Goal: Task Accomplishment & Management: Use online tool/utility

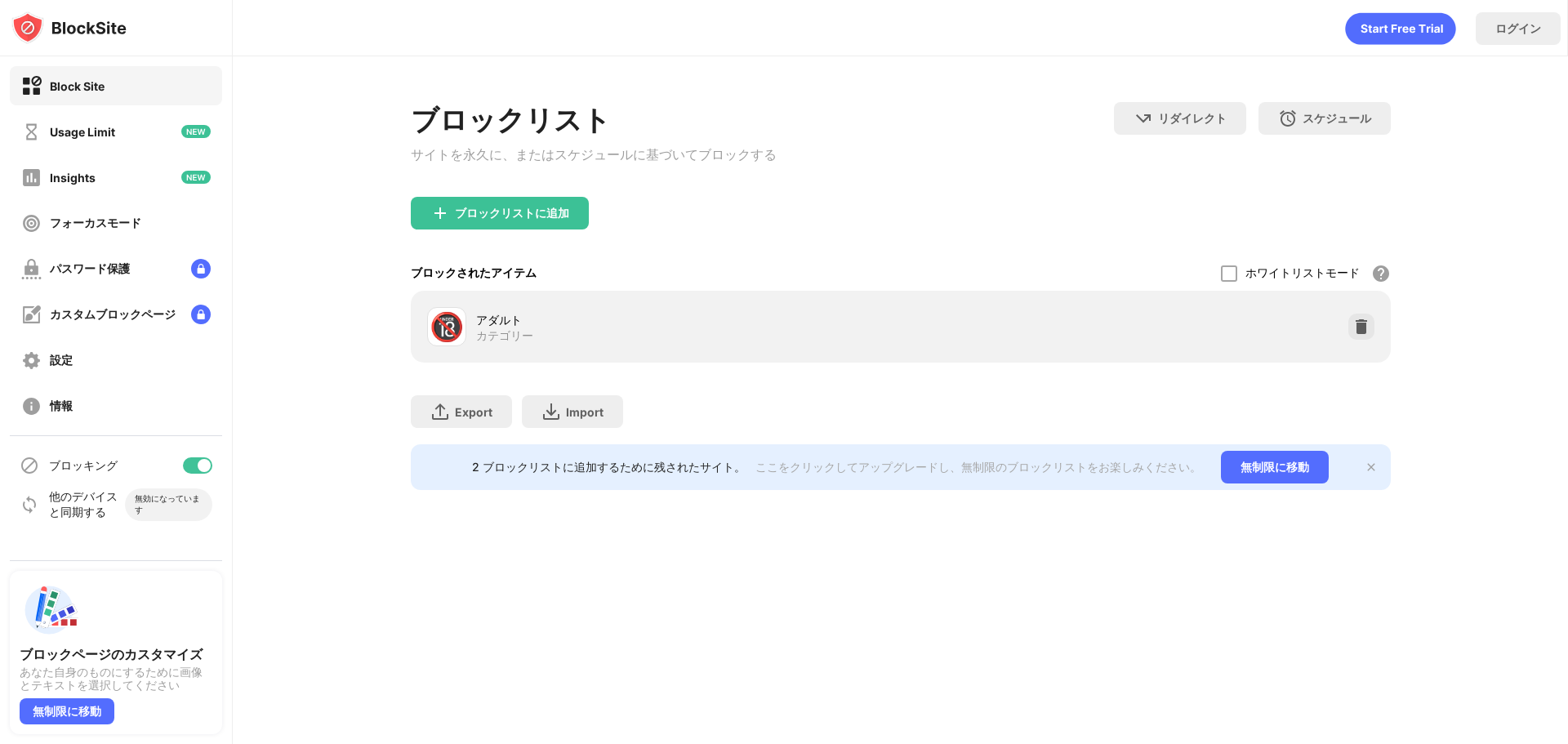
click at [217, 461] on div "ブロッキング" at bounding box center [117, 465] width 213 height 39
click at [209, 463] on div at bounding box center [204, 465] width 13 height 13
click at [208, 457] on div "ブロッキング" at bounding box center [117, 465] width 213 height 39
click at [205, 457] on div at bounding box center [198, 465] width 30 height 17
click at [208, 469] on div at bounding box center [204, 465] width 13 height 13
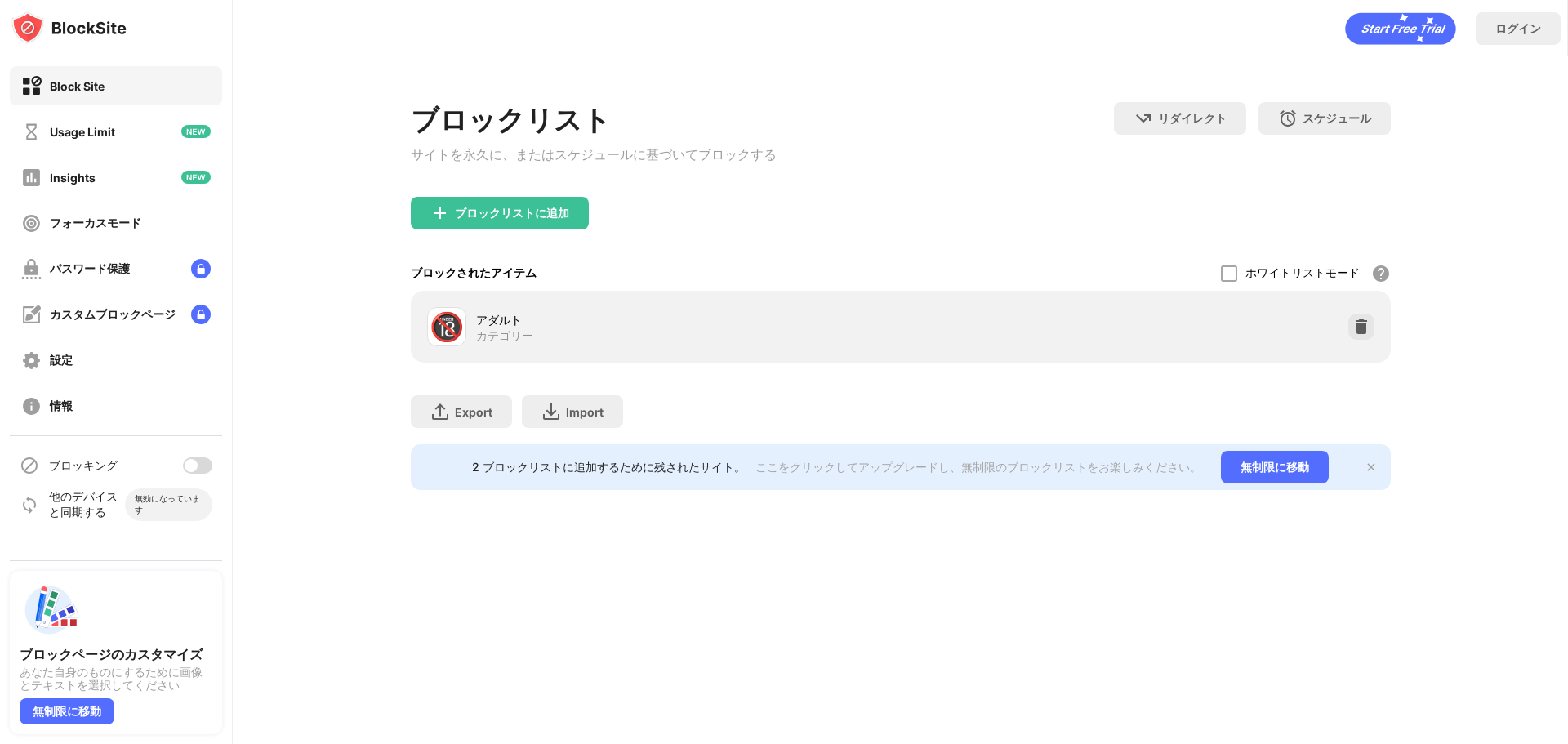
click at [200, 455] on div "ブロッキング" at bounding box center [117, 465] width 213 height 39
click at [214, 466] on div "ブロッキング" at bounding box center [117, 465] width 213 height 39
click at [209, 464] on div at bounding box center [198, 465] width 30 height 17
